Goal: Task Accomplishment & Management: Complete application form

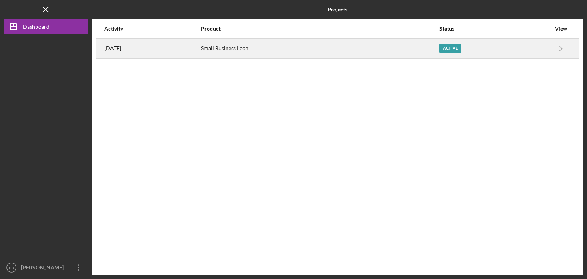
click at [457, 48] on div "Active" at bounding box center [451, 49] width 22 height 10
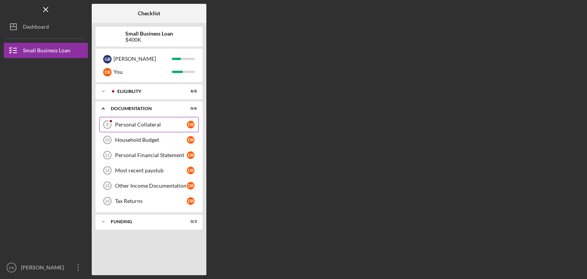
click at [148, 122] on div "Personal Collateral" at bounding box center [151, 125] width 72 height 6
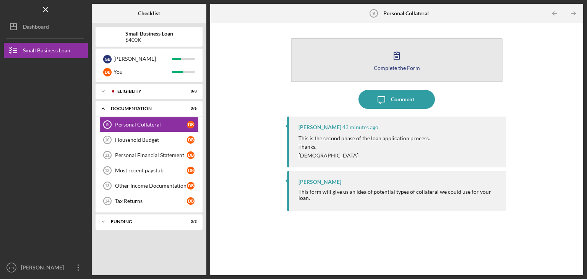
click at [387, 63] on button "Complete the Form Form" at bounding box center [397, 60] width 212 height 44
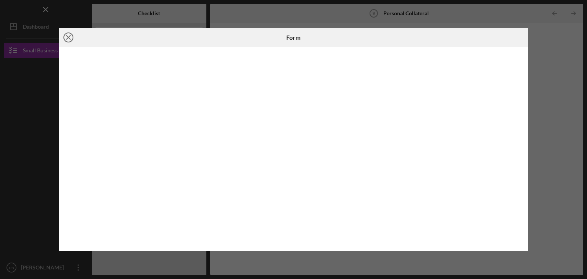
click at [68, 39] on icon "Icon/Close" at bounding box center [68, 37] width 19 height 19
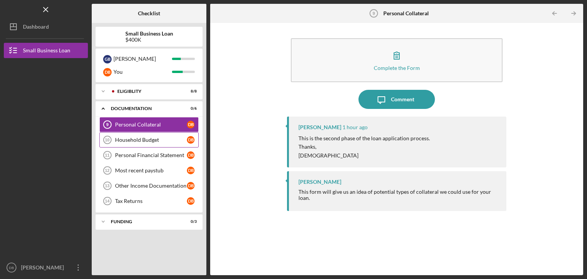
click at [138, 140] on div "Household Budget" at bounding box center [151, 140] width 72 height 6
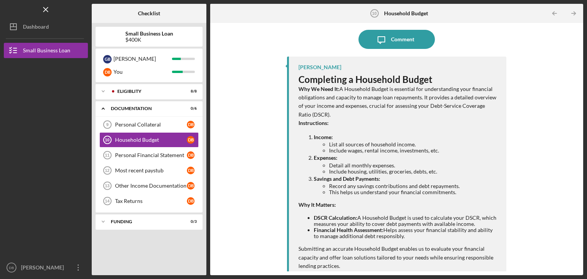
scroll to position [68, 0]
